Goal: Submit feedback/report problem

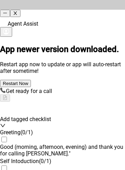
click at [122, 13] on div "Agent Assist" at bounding box center [62, 19] width 125 height 38
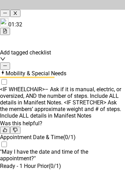
click at [7, 64] on icon "minus" at bounding box center [5, 66] width 5 height 5
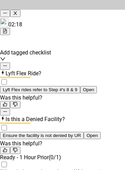
click at [7, 64] on icon "minus" at bounding box center [5, 66] width 5 height 5
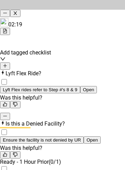
click at [7, 64] on icon "plus" at bounding box center [5, 66] width 5 height 5
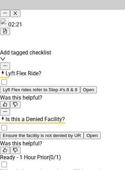
click at [7, 64] on icon "minus" at bounding box center [5, 66] width 5 height 5
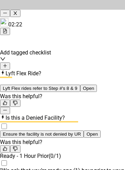
click at [7, 108] on icon "minus" at bounding box center [5, 110] width 5 height 5
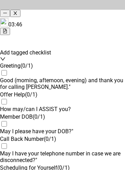
click at [122, 25] on div "03:46" at bounding box center [62, 26] width 125 height 17
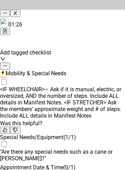
click at [7, 64] on icon "minus" at bounding box center [5, 66] width 5 height 5
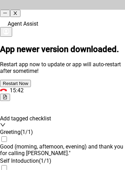
scroll to position [446, 0]
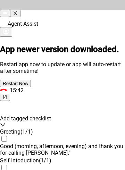
click at [17, 11] on icon "close" at bounding box center [15, 13] width 5 height 5
